Goal: Information Seeking & Learning: Find specific fact

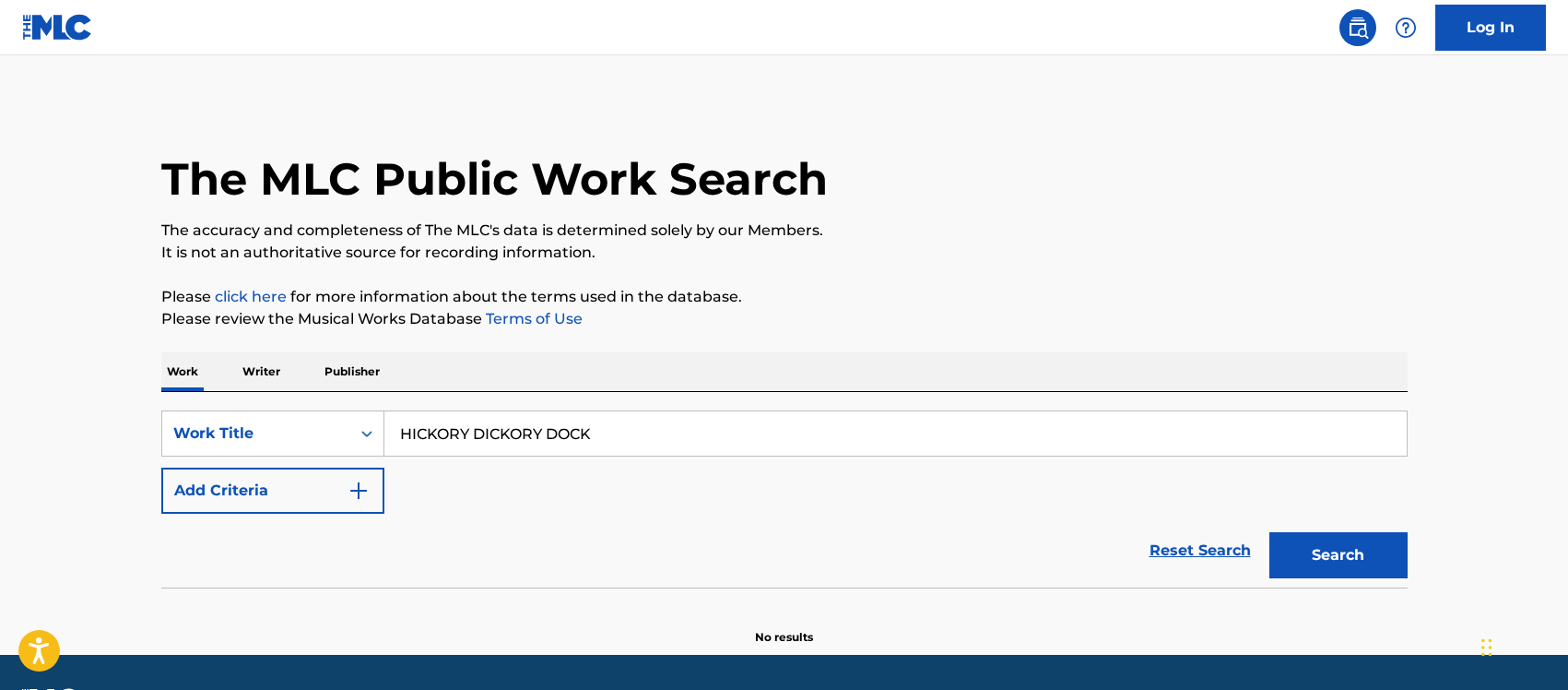
scroll to position [52, 0]
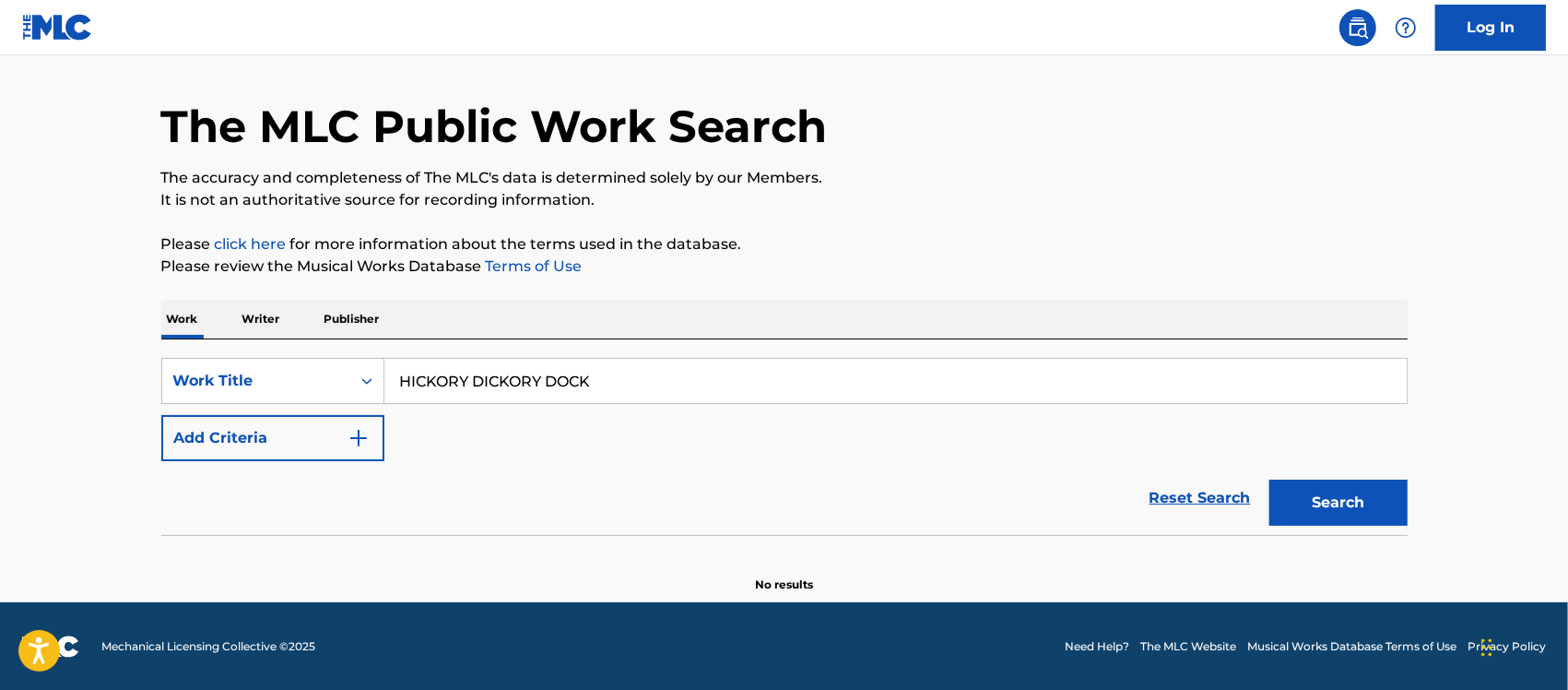
click at [365, 429] on img "Search Form" at bounding box center [358, 439] width 22 height 22
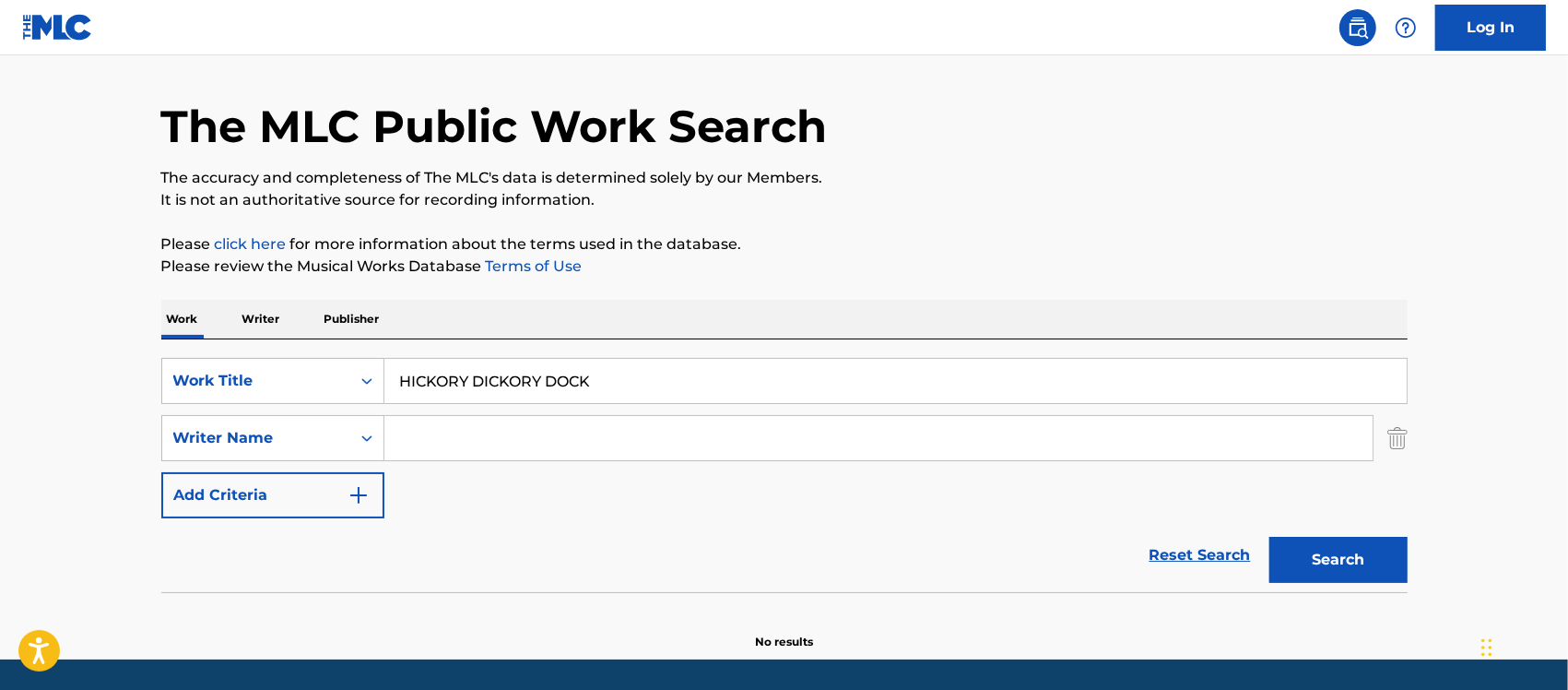
click at [438, 437] on input "Search Form" at bounding box center [878, 439] width 988 height 45
click at [564, 448] on input "Search Form" at bounding box center [878, 439] width 988 height 45
paste input "[PERSON_NAME]"
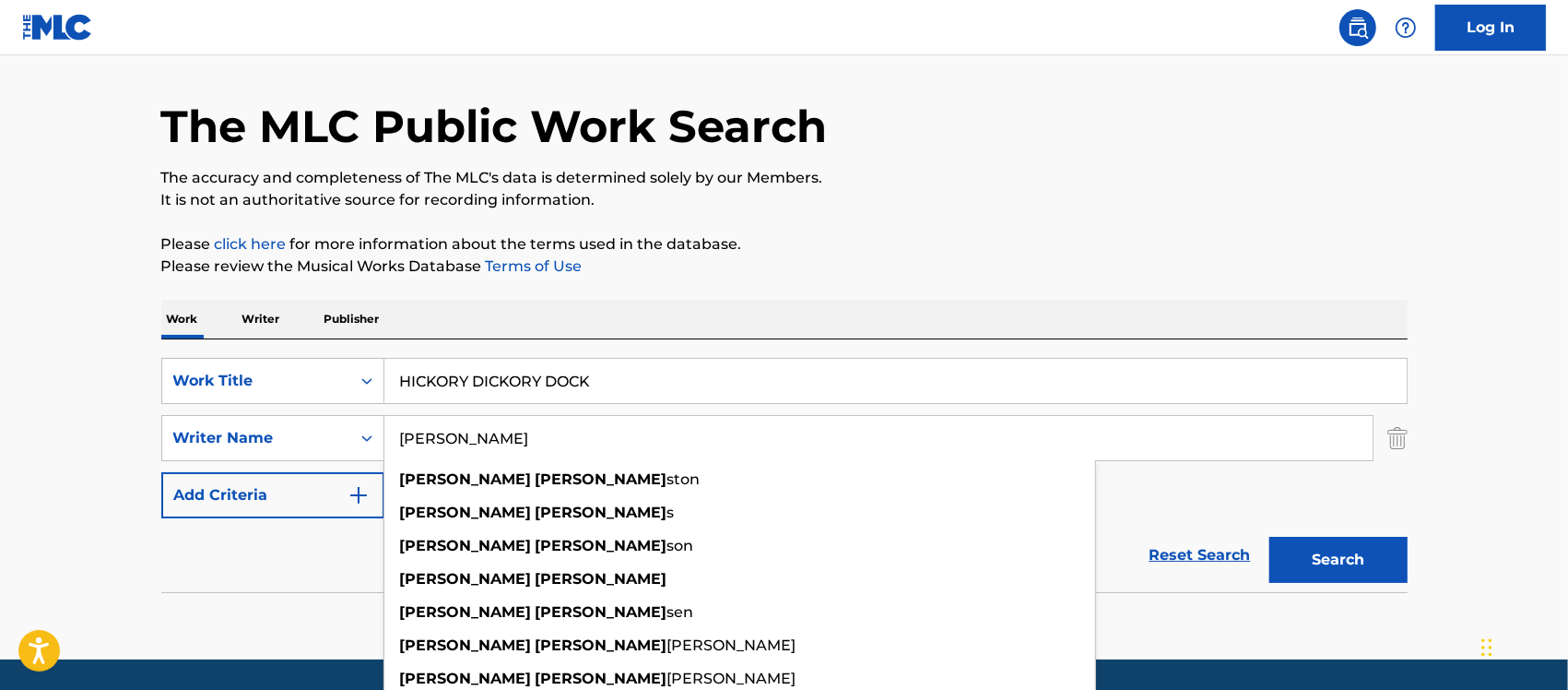
type input "[PERSON_NAME]"
click at [827, 321] on div "Work Writer Publisher" at bounding box center [784, 319] width 1246 height 39
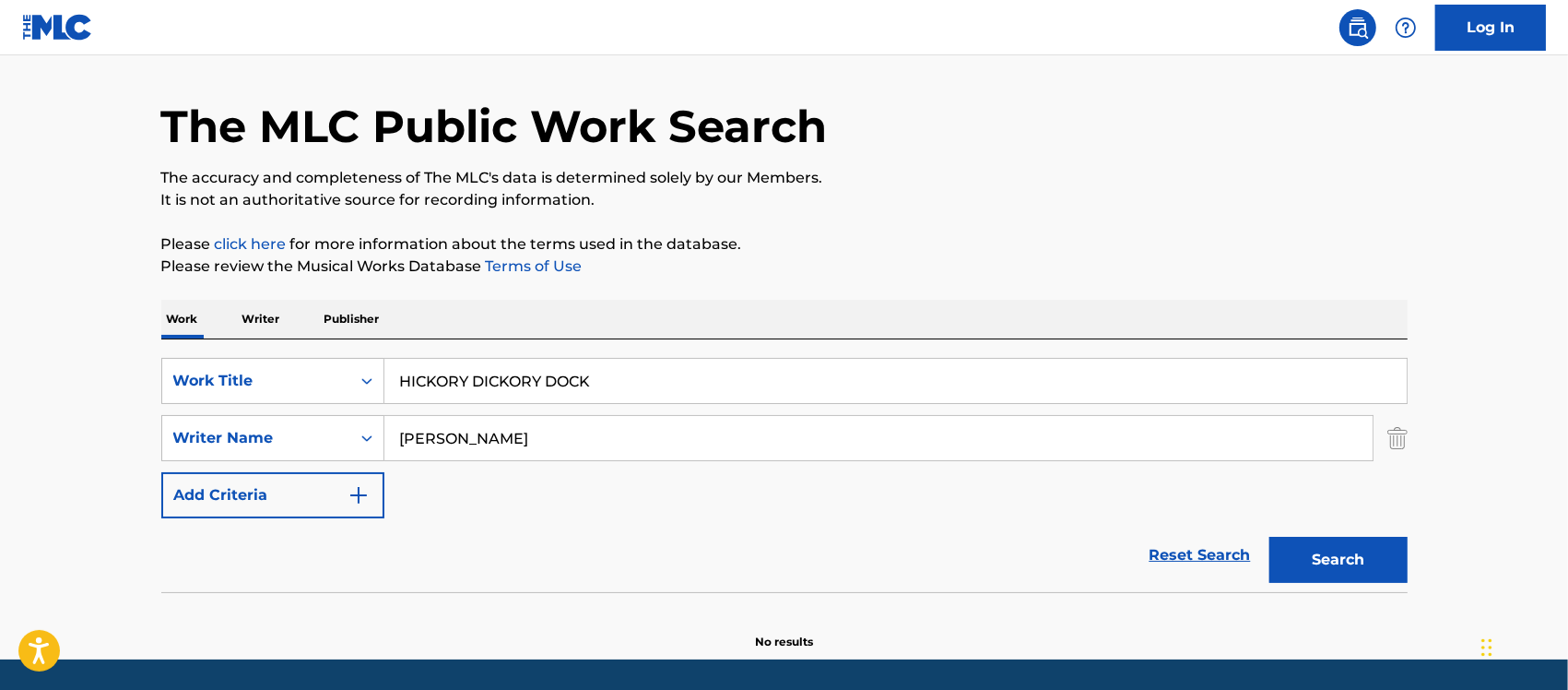
click at [1356, 562] on button "Search" at bounding box center [1338, 560] width 139 height 47
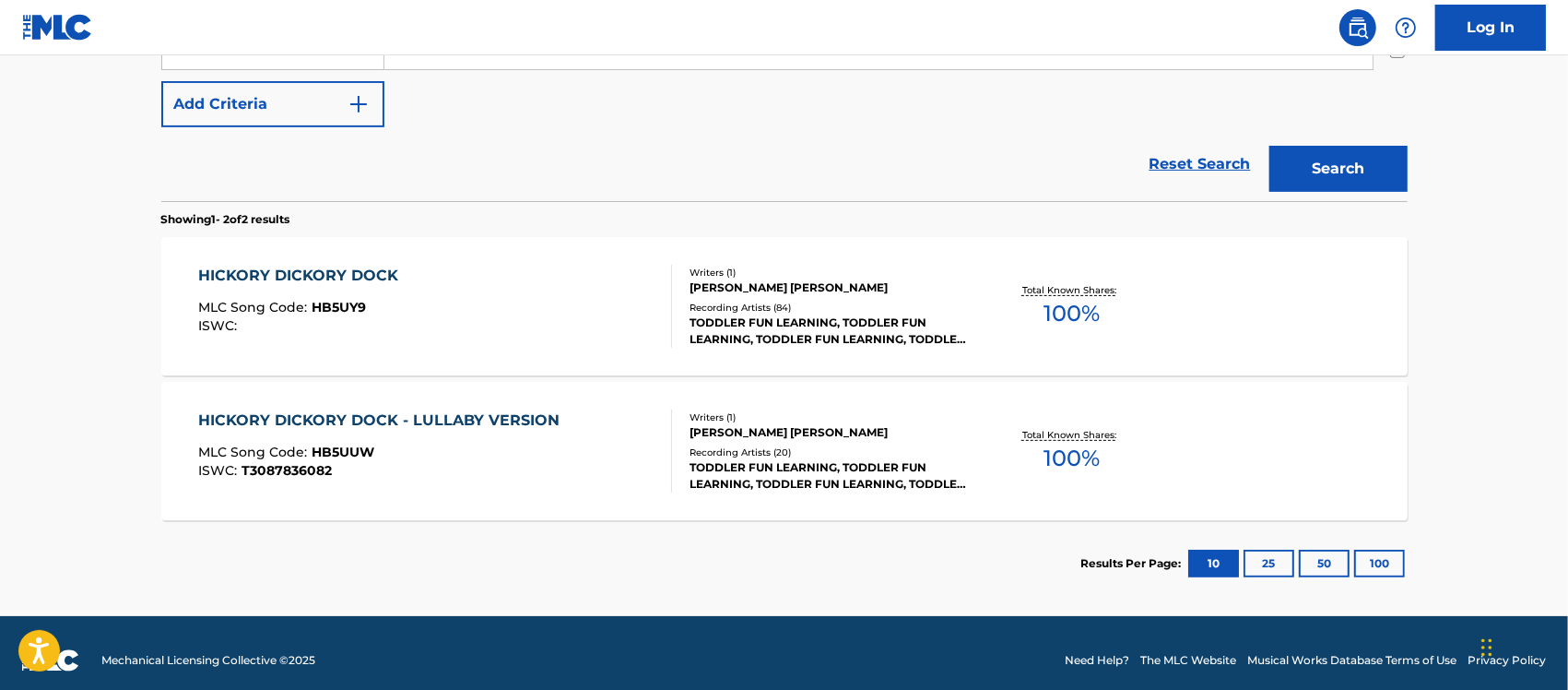
scroll to position [457, 0]
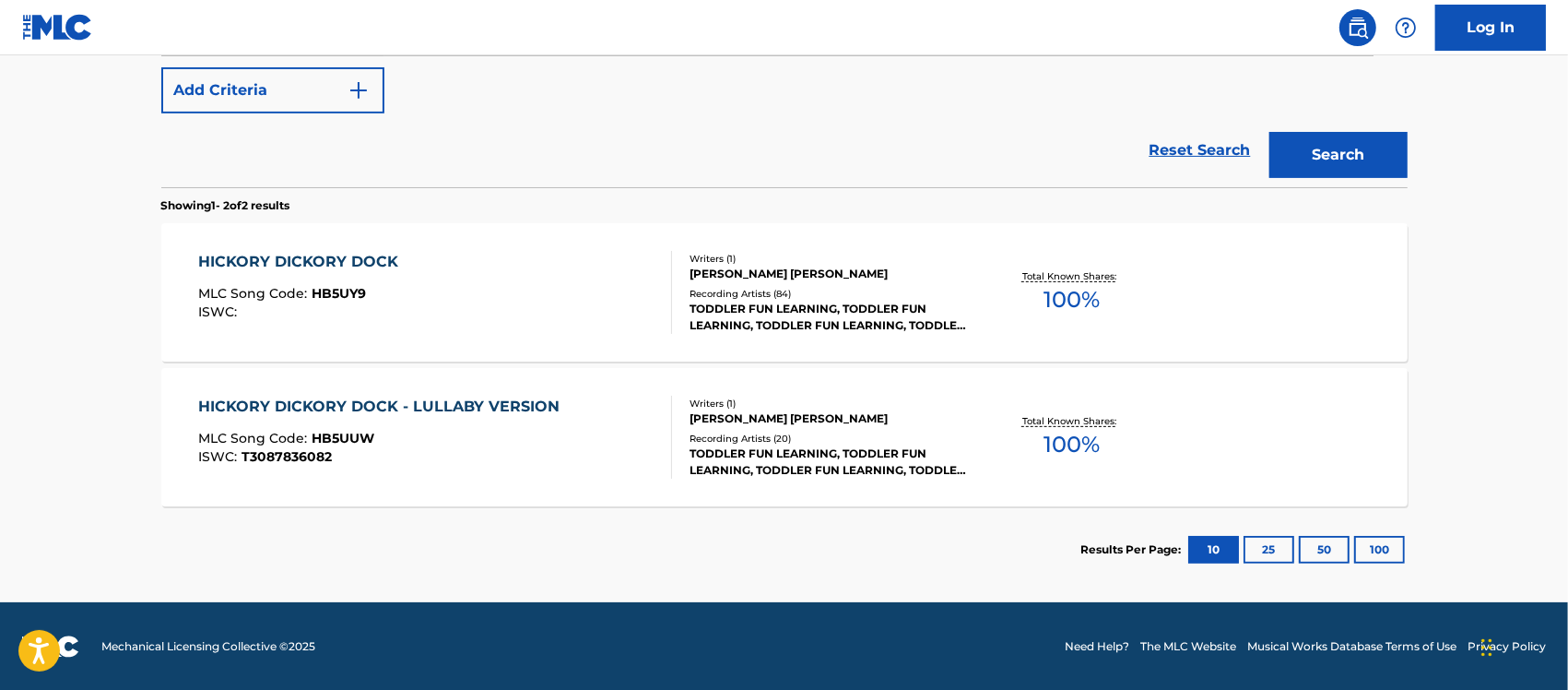
click at [1177, 295] on div "HICKORY DICKORY DOCK MLC Song Code : HB5UY9 ISWC : Writers ( 1 ) [PERSON_NAME] …" at bounding box center [784, 292] width 1246 height 139
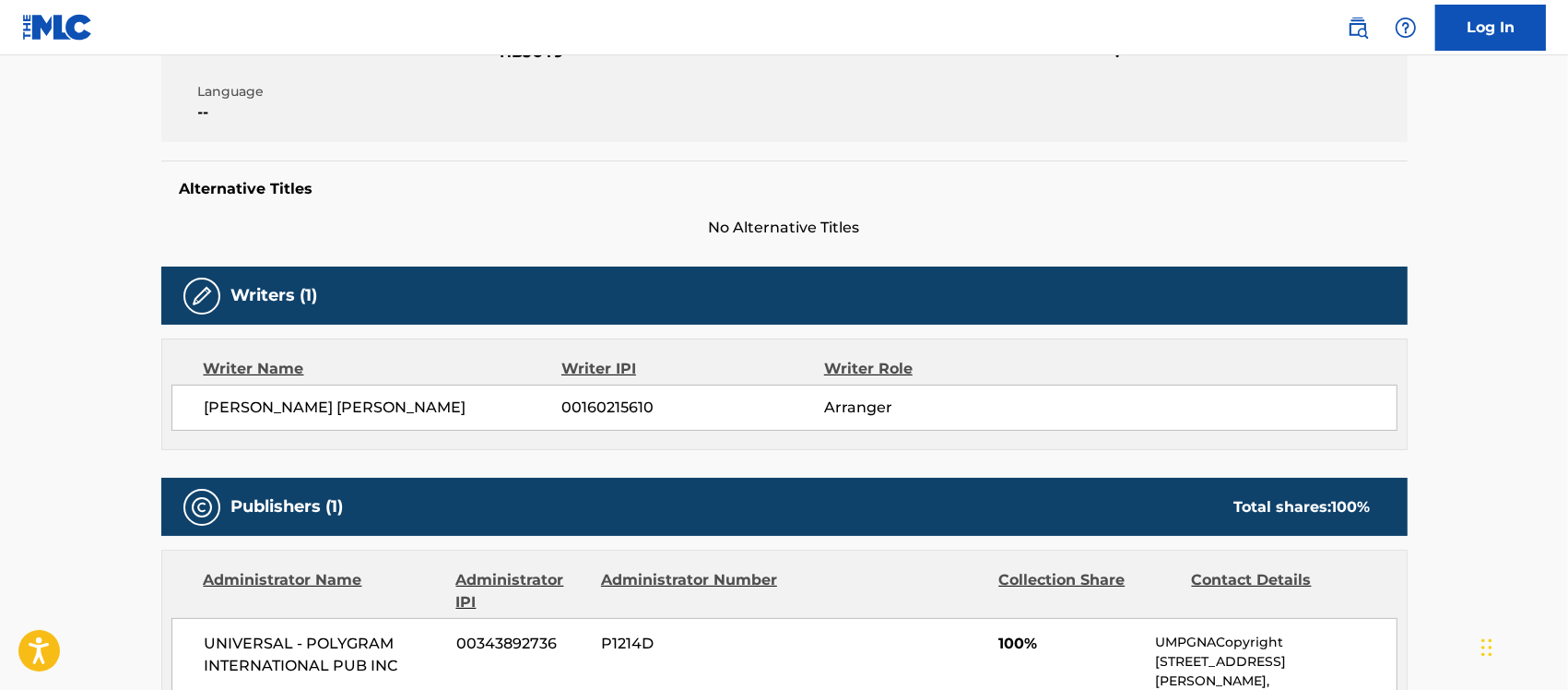
scroll to position [576, 0]
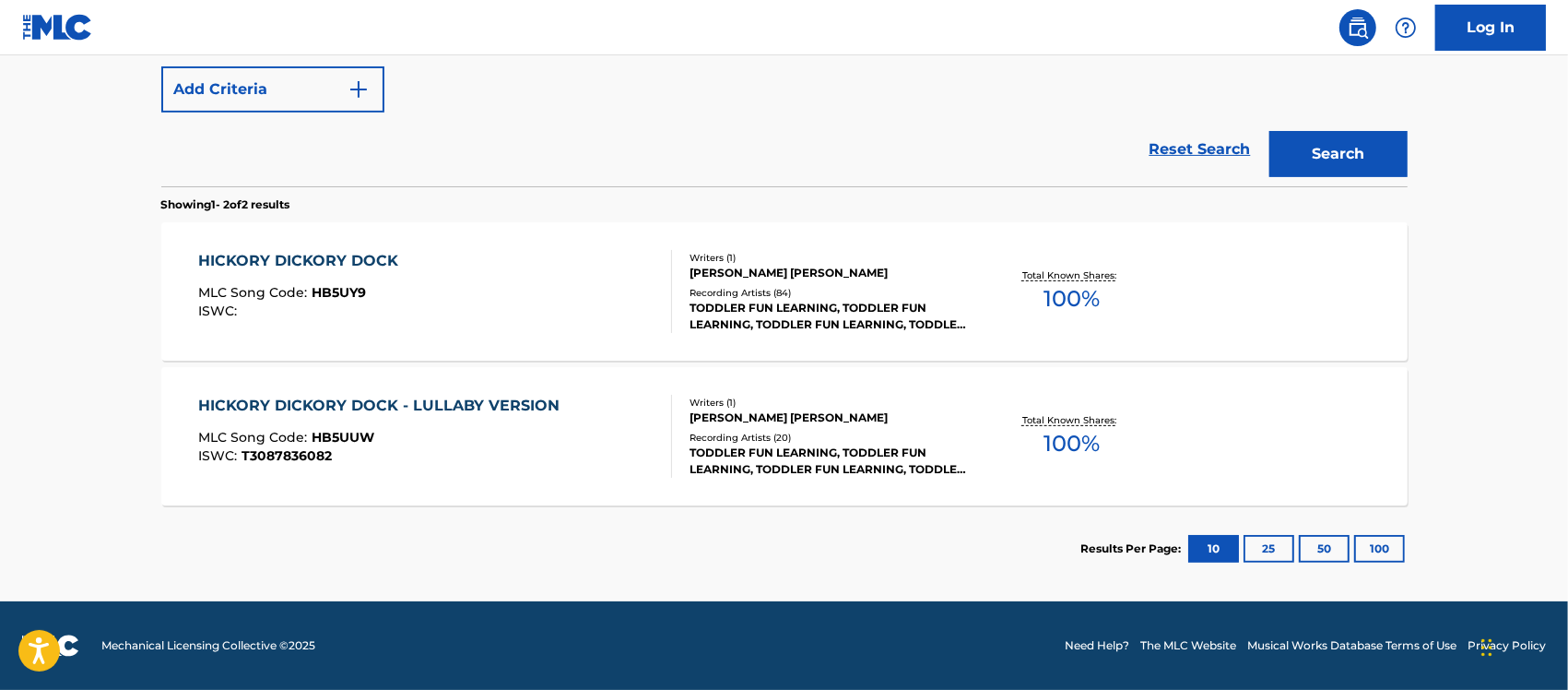
scroll to position [457, 0]
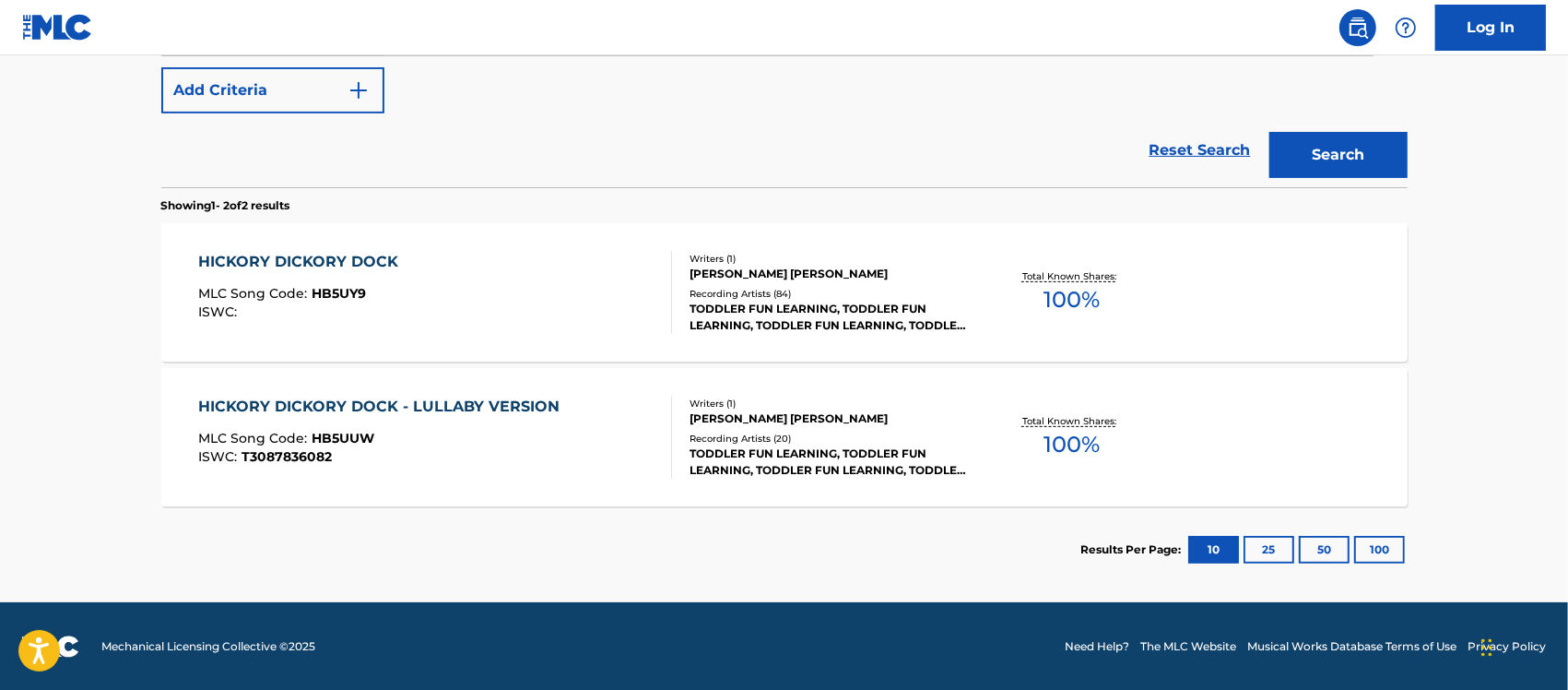
click at [1173, 402] on div "HICKORY DICKORY DOCK - LULLABY VERSION MLC Song Code : HB5UUW ISWC : T308783608…" at bounding box center [784, 437] width 1246 height 139
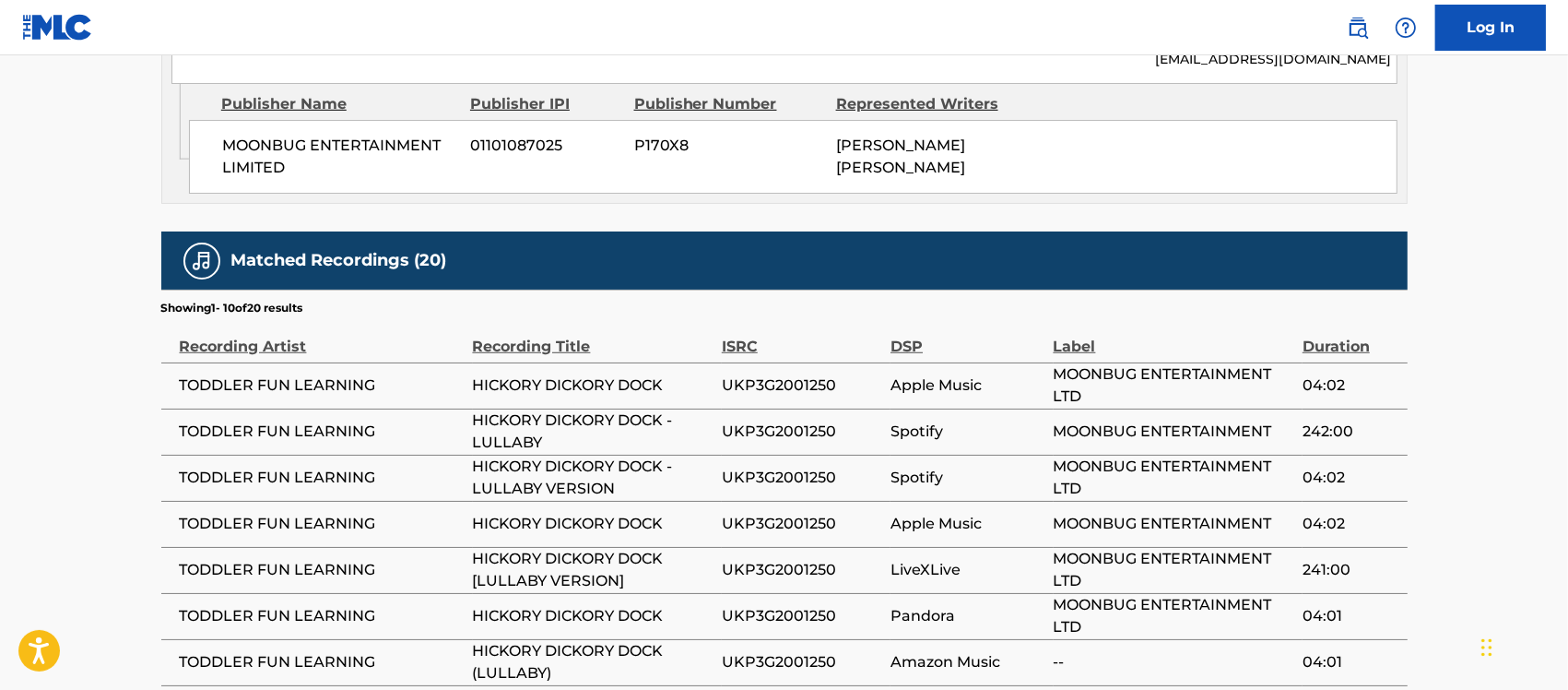
scroll to position [1037, 0]
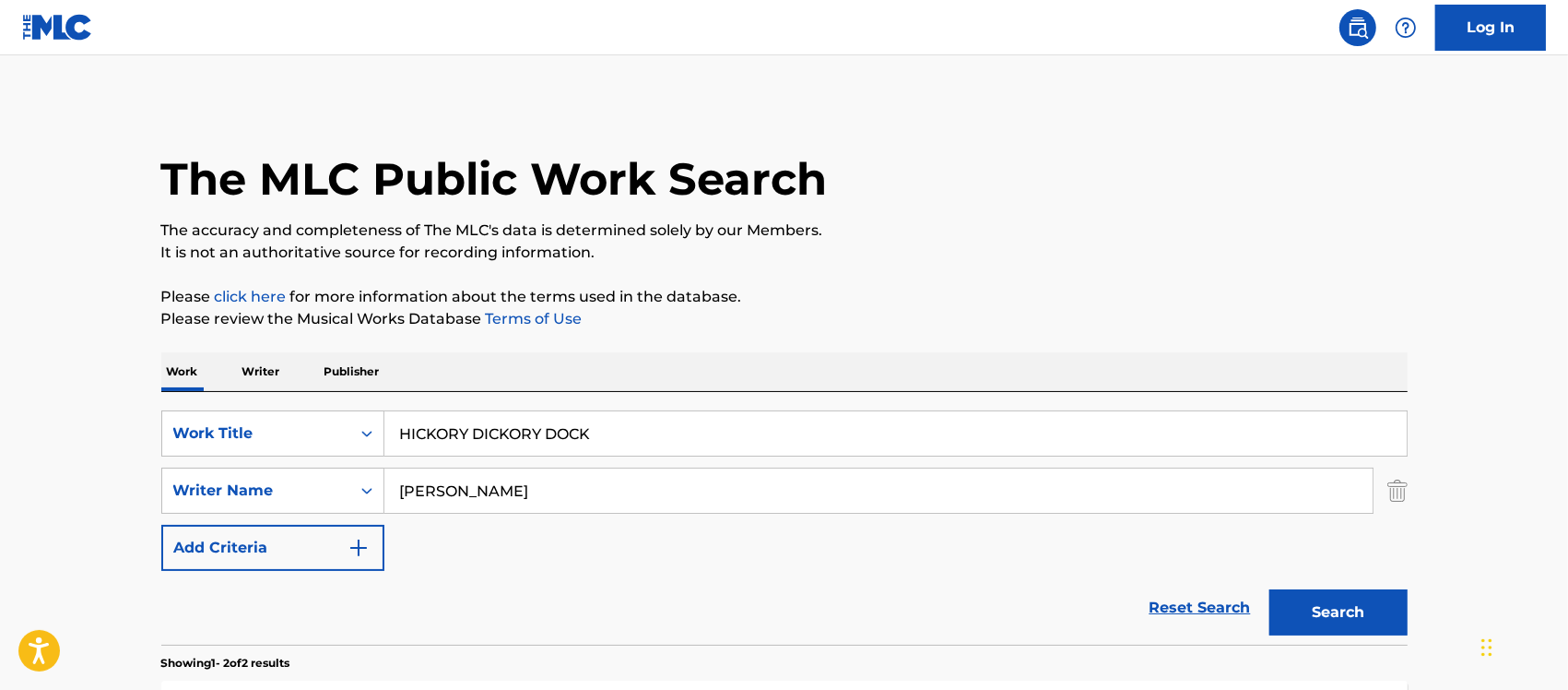
drag, startPoint x: 629, startPoint y: 434, endPoint x: 249, endPoint y: 383, distance: 383.4
click at [248, 399] on div "SearchWithCriteria9038bad0-3978-4d37-af46-a3d5cf161c15 Work Title HICKORY DICKO…" at bounding box center [784, 518] width 1246 height 252
paste input "Girl, I Wanna Lay You Down"
type input "Girl, I Wanna Lay You Down"
drag, startPoint x: 513, startPoint y: 485, endPoint x: 92, endPoint y: 526, distance: 423.0
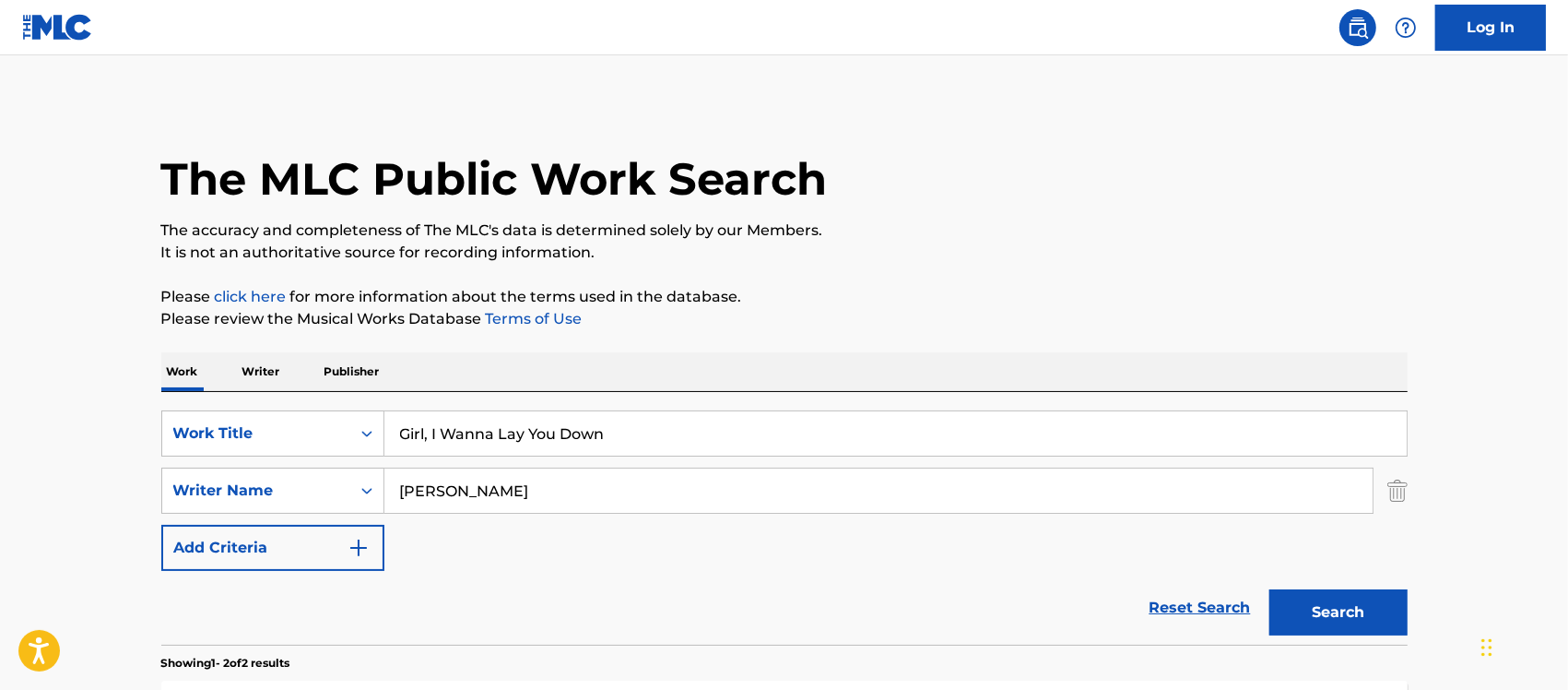
click at [200, 523] on div "SearchWithCriteria9038bad0-3978-4d37-af46-a3d5cf161c15 Work Title Girl, I Wanna…" at bounding box center [784, 491] width 1246 height 160
paste input "[PERSON_NAME]"
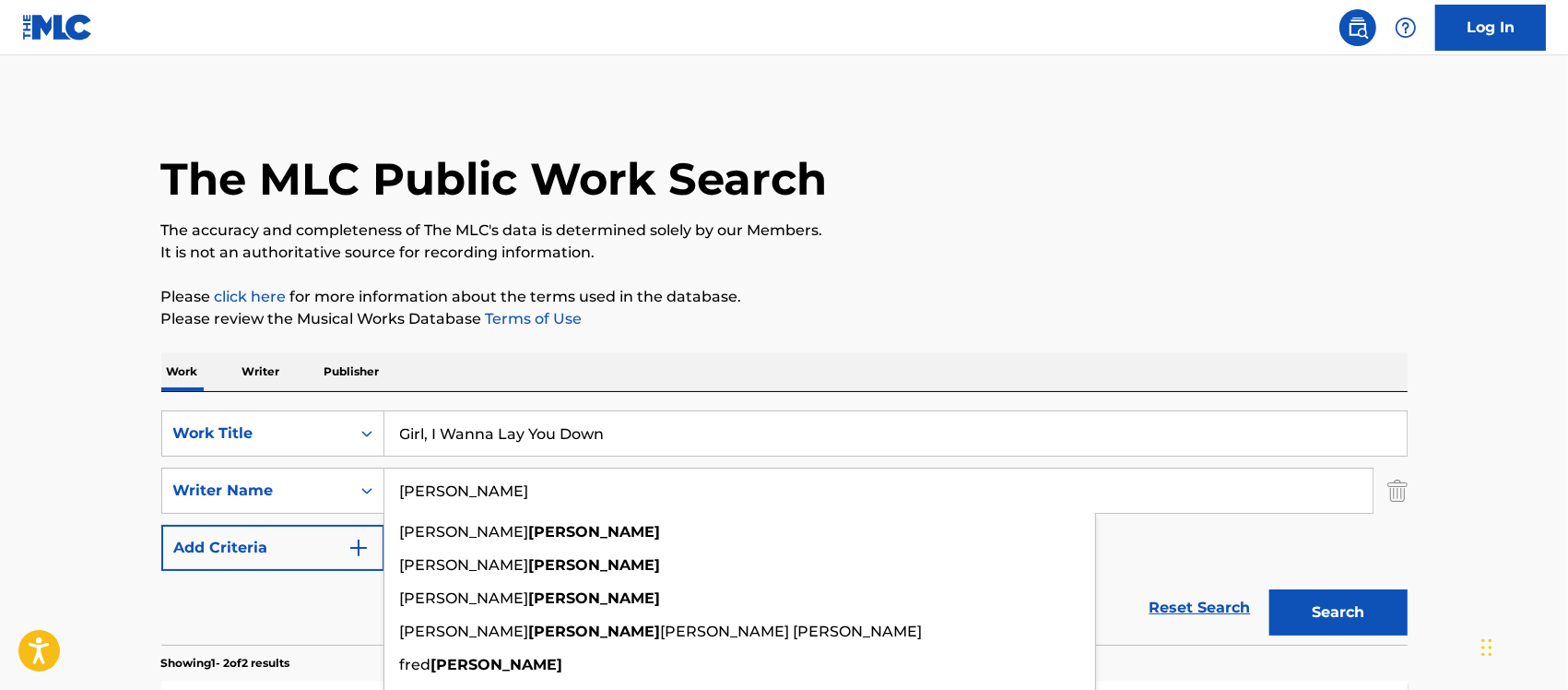
type input "[PERSON_NAME]"
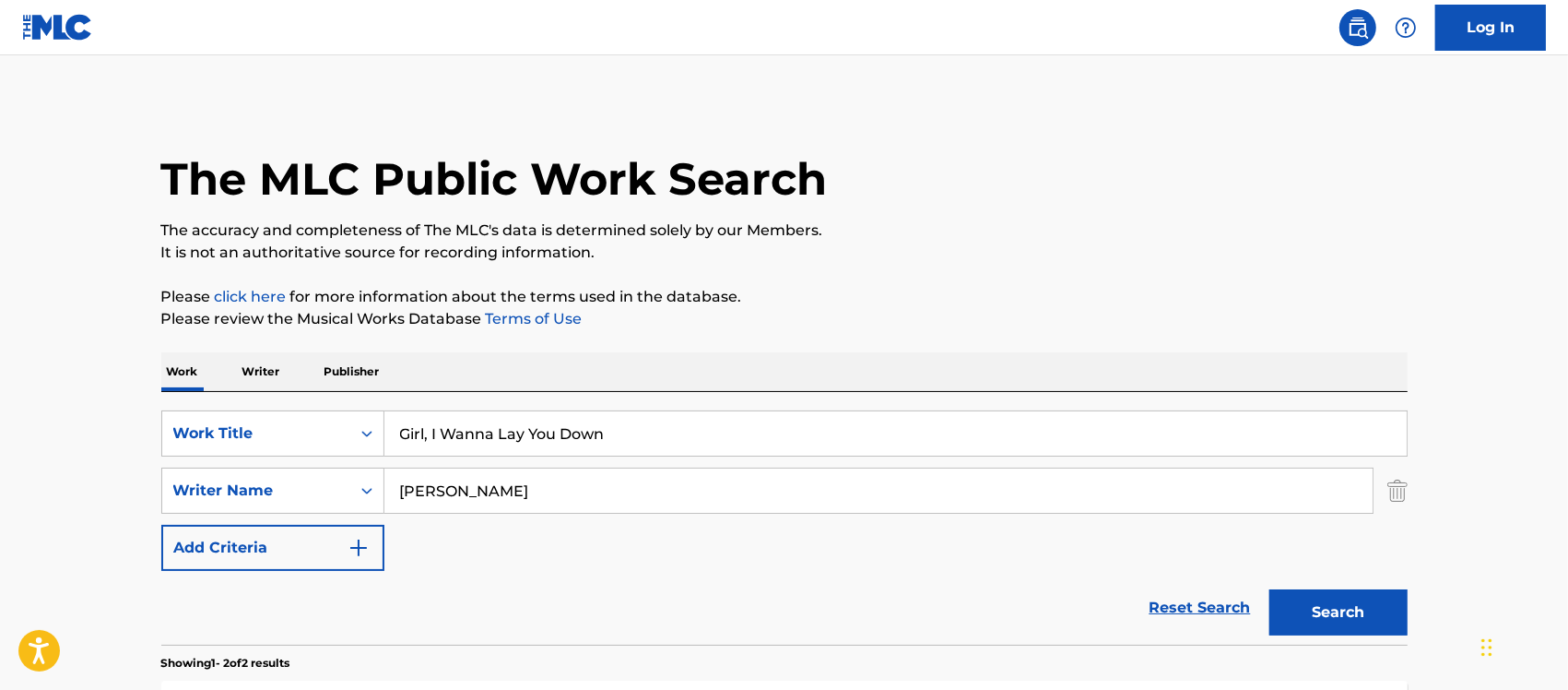
drag, startPoint x: 1341, startPoint y: 615, endPoint x: 1233, endPoint y: 610, distance: 108.1
click at [1337, 615] on button "Search" at bounding box center [1338, 613] width 139 height 47
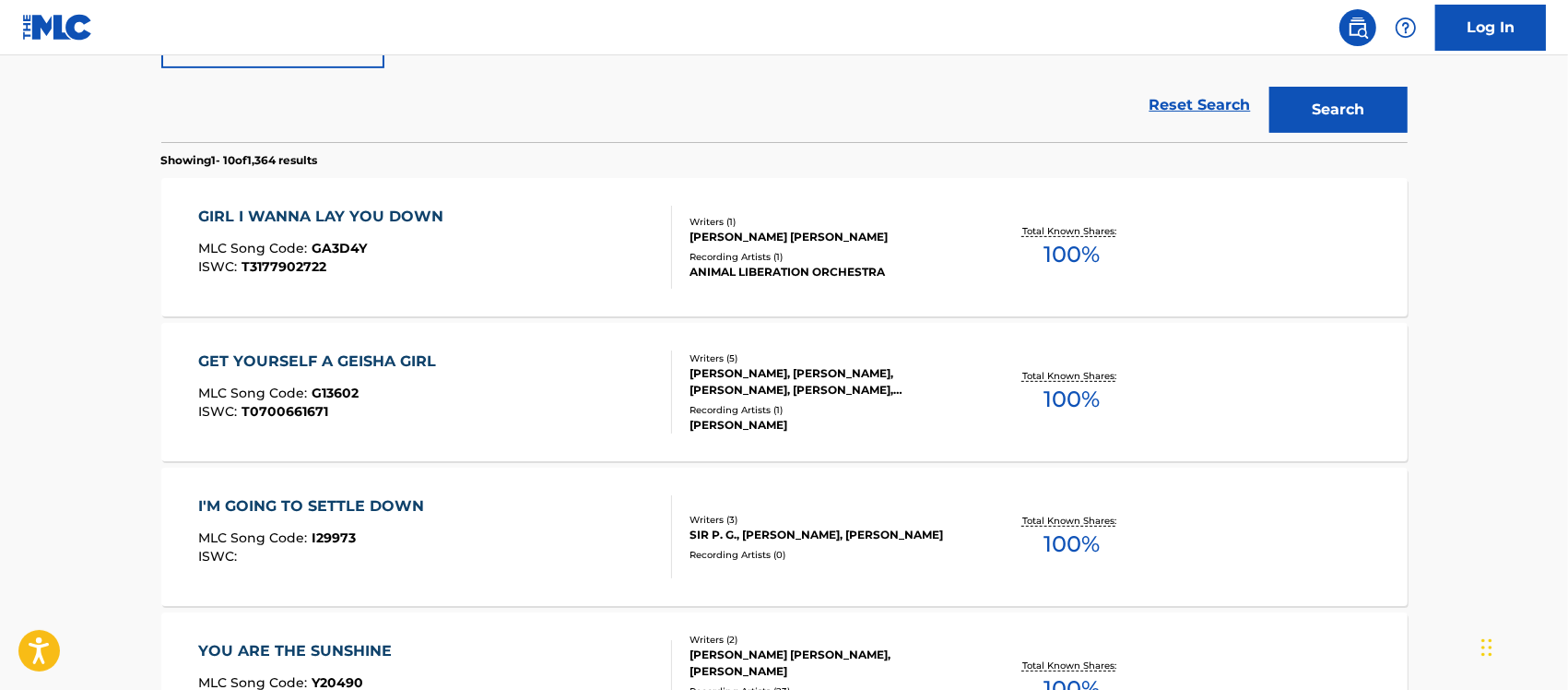
scroll to position [461, 0]
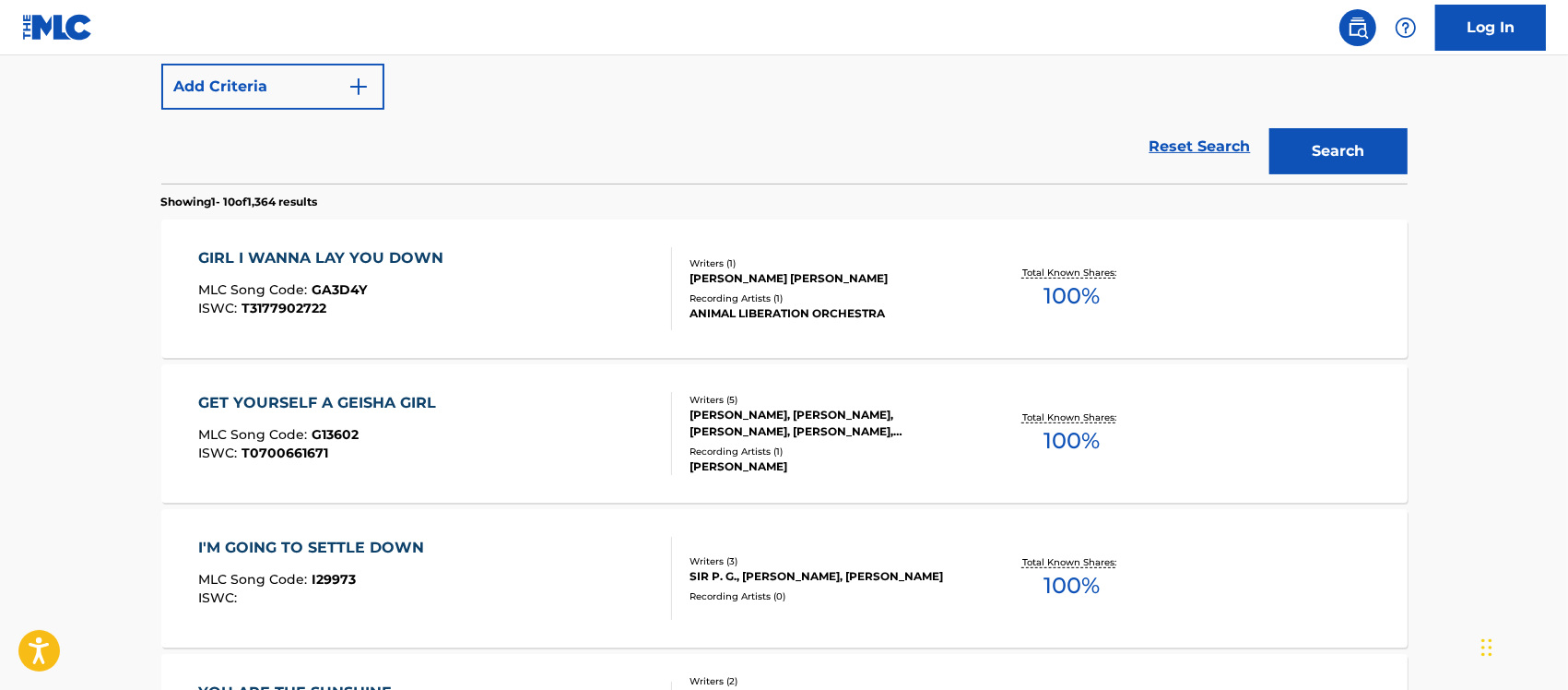
click at [553, 287] on div "GIRL I WANNA LAY YOU DOWN MLC Song Code : GA3D4Y ISWC : T3177902722" at bounding box center [435, 288] width 474 height 83
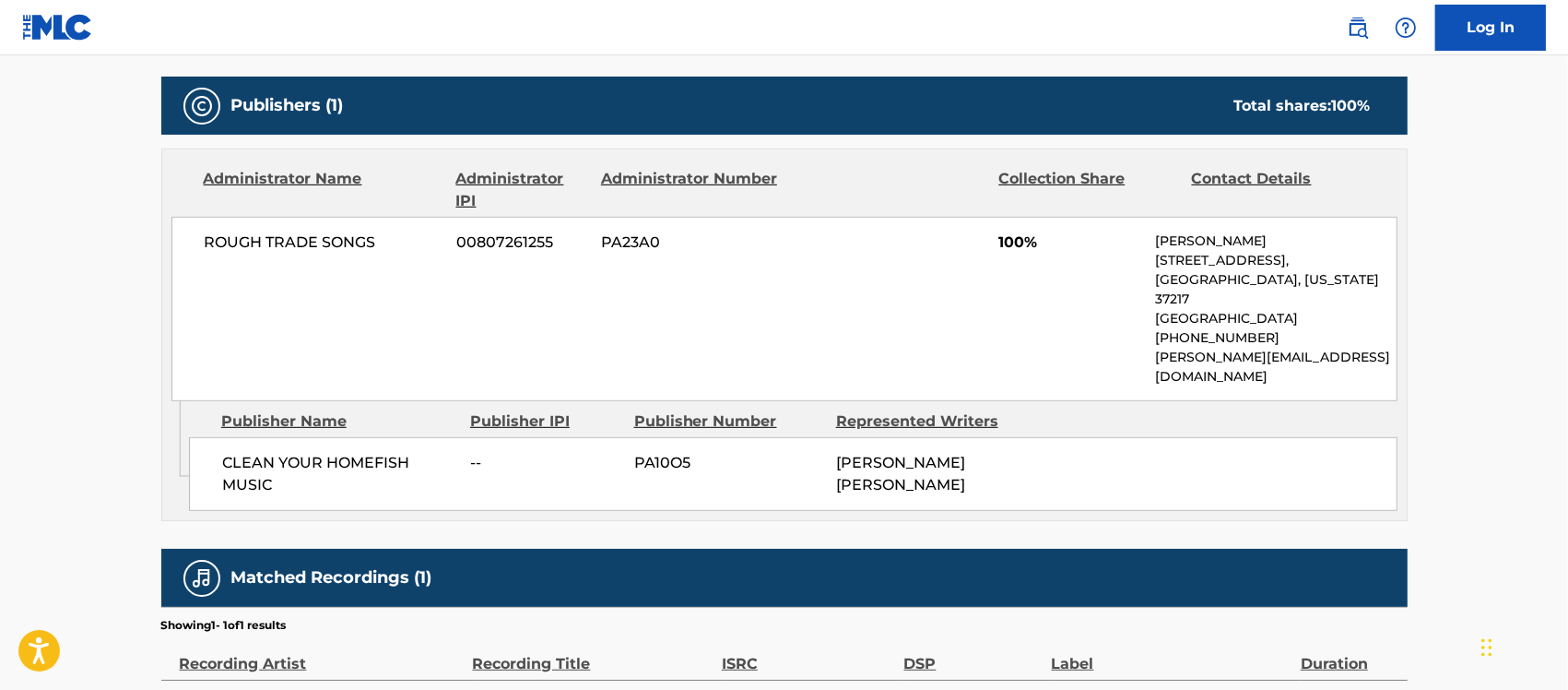
scroll to position [900, 0]
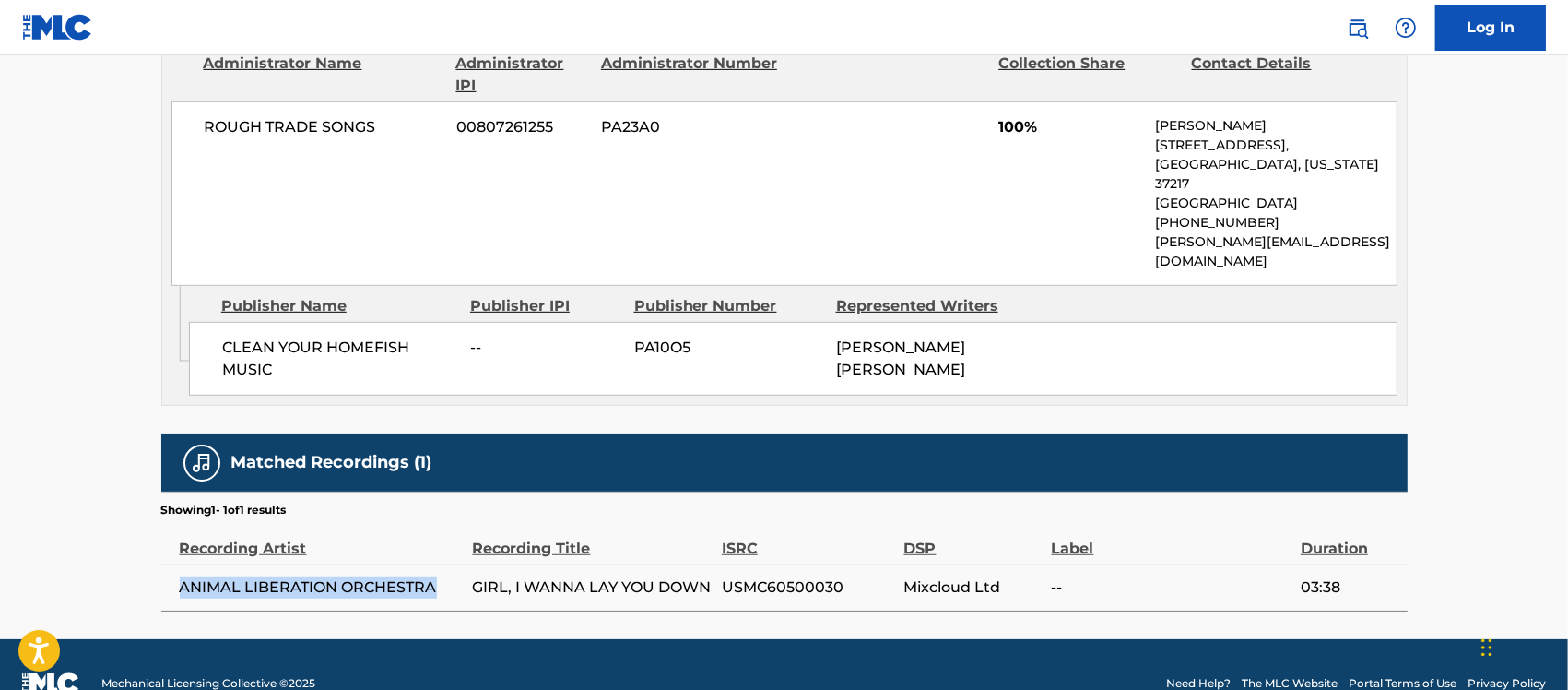
drag, startPoint x: 434, startPoint y: 546, endPoint x: 178, endPoint y: 551, distance: 256.0
click at [180, 576] on span "ANIMAL LIBERATION ORCHESTRA" at bounding box center [321, 588] width 284 height 22
